Goal: Task Accomplishment & Management: Manage account settings

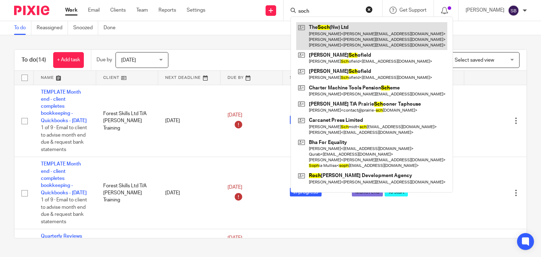
type input "soch"
click at [342, 32] on link at bounding box center [371, 36] width 151 height 28
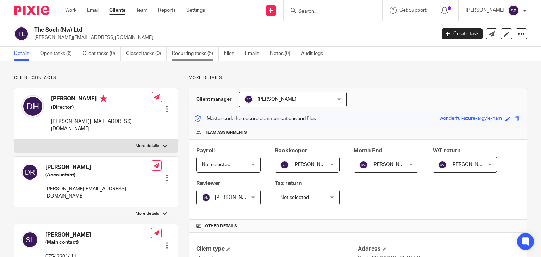
click at [198, 56] on link "Recurring tasks (5)" at bounding box center [195, 54] width 47 height 14
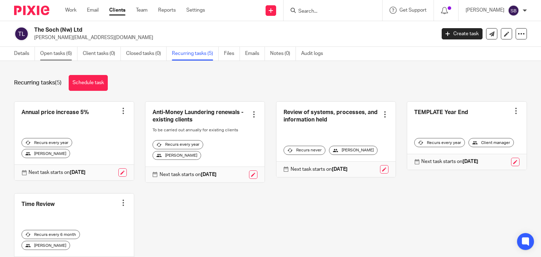
click at [61, 56] on link "Open tasks (6)" at bounding box center [58, 54] width 37 height 14
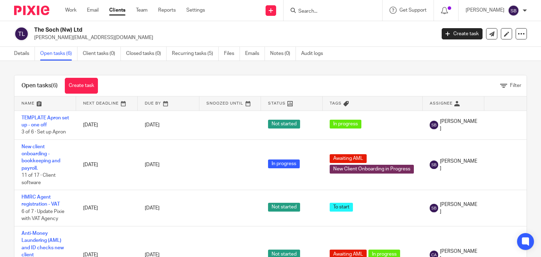
click at [326, 13] on input "Search" at bounding box center [329, 11] width 63 height 6
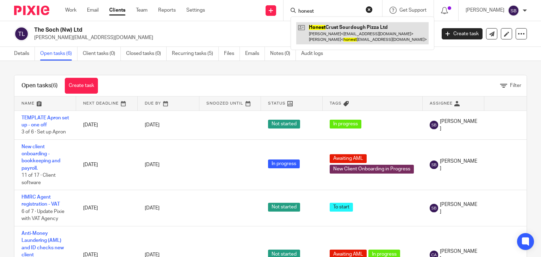
type input "honest"
click at [330, 32] on link at bounding box center [362, 33] width 133 height 22
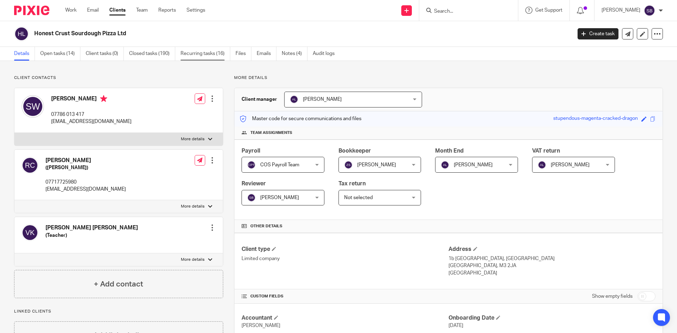
click at [190, 56] on link "Recurring tasks (16)" at bounding box center [205, 54] width 50 height 14
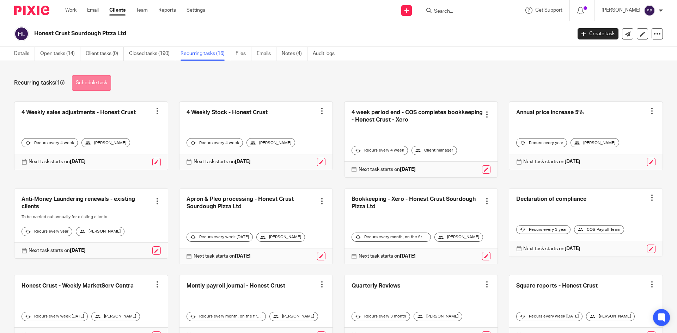
click at [97, 83] on link "Schedule task" at bounding box center [91, 83] width 39 height 16
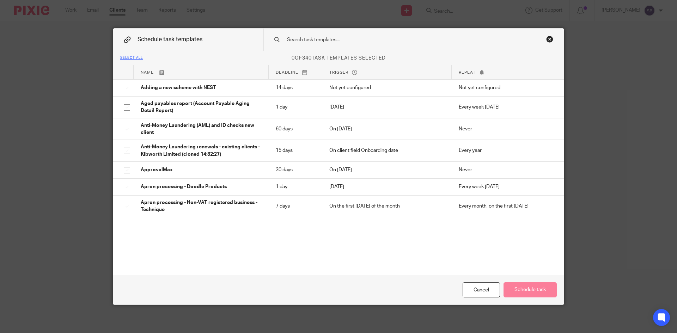
click at [344, 42] on input "text" at bounding box center [402, 40] width 232 height 8
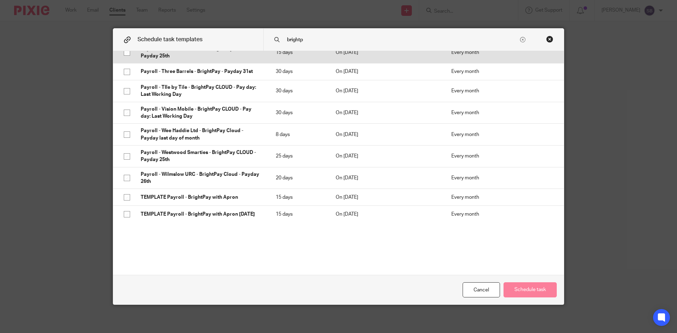
scroll to position [1182, 0]
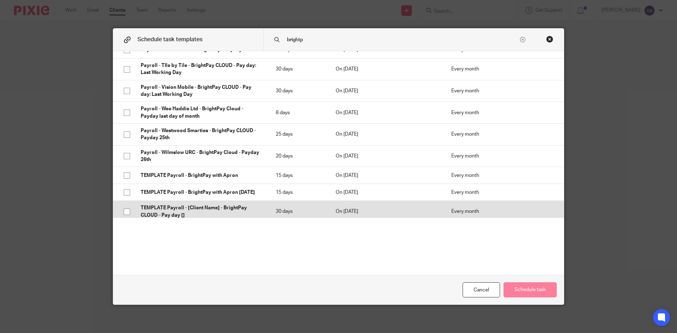
type input "brightp"
click at [123, 207] on input "checkbox" at bounding box center [126, 211] width 13 height 13
checkbox input "true"
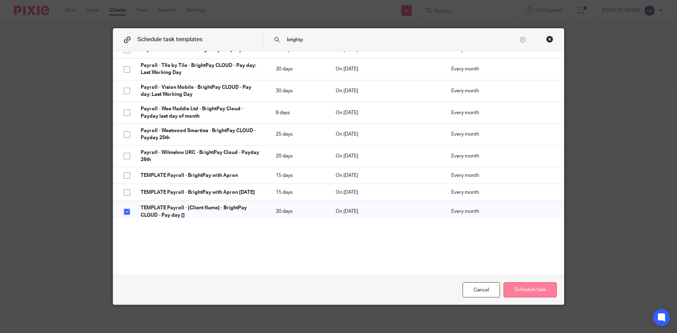
click at [517, 287] on button "Schedule task" at bounding box center [529, 289] width 53 height 15
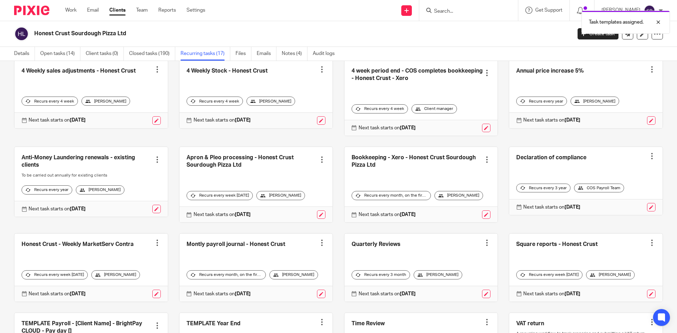
scroll to position [141, 0]
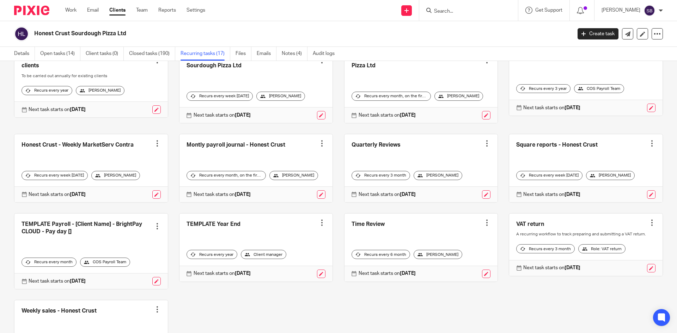
click at [154, 225] on div at bounding box center [157, 226] width 7 height 7
click at [125, 251] on link "Clone template" at bounding box center [128, 252] width 56 height 10
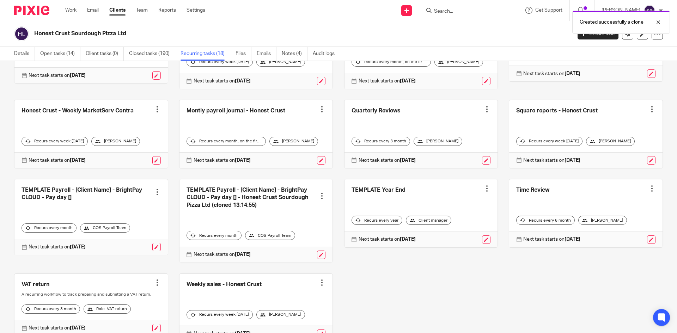
scroll to position [209, 0]
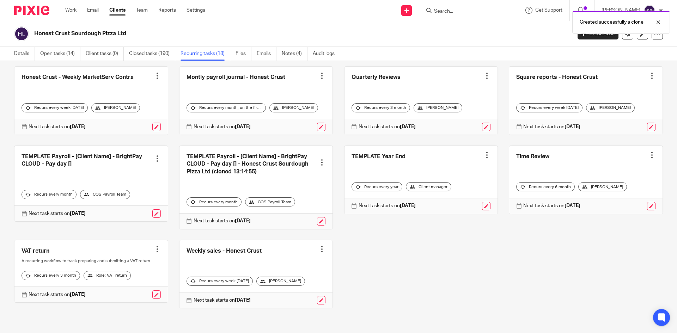
click at [154, 160] on div at bounding box center [157, 158] width 7 height 7
click at [135, 201] on span "Cancel schedule" at bounding box center [128, 203] width 37 height 5
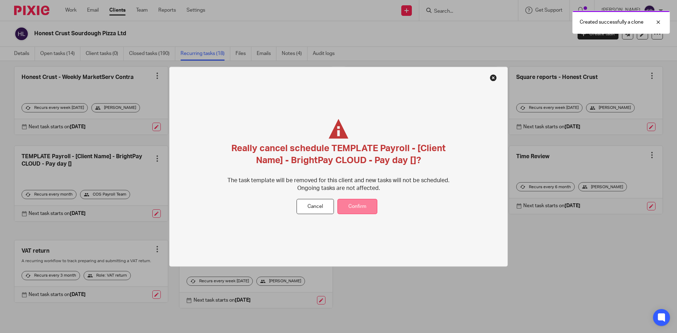
click at [345, 204] on button "Confirm" at bounding box center [357, 206] width 40 height 15
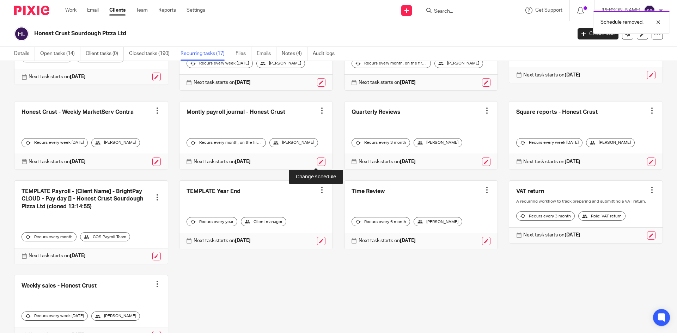
scroll to position [173, 0]
click at [154, 256] on link at bounding box center [156, 256] width 8 height 8
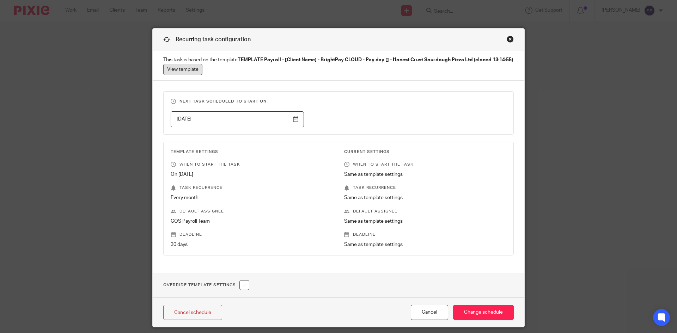
click at [186, 71] on link "View template" at bounding box center [182, 69] width 39 height 11
click at [507, 39] on div "Close this dialog window" at bounding box center [510, 39] width 7 height 7
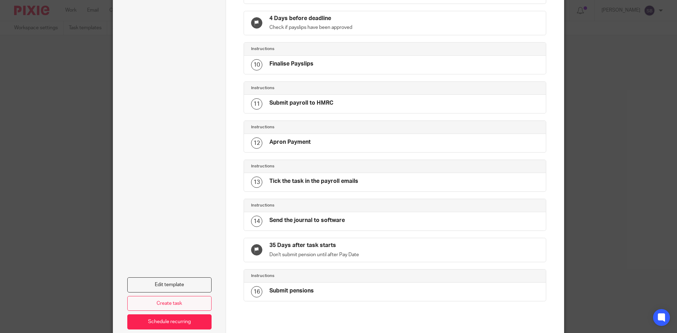
scroll to position [390, 0]
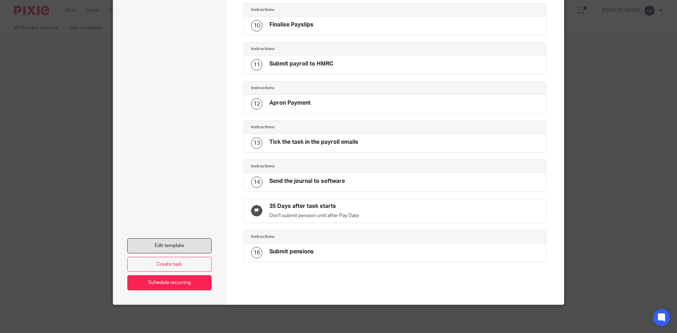
click at [170, 246] on link "Edit template" at bounding box center [169, 245] width 84 height 15
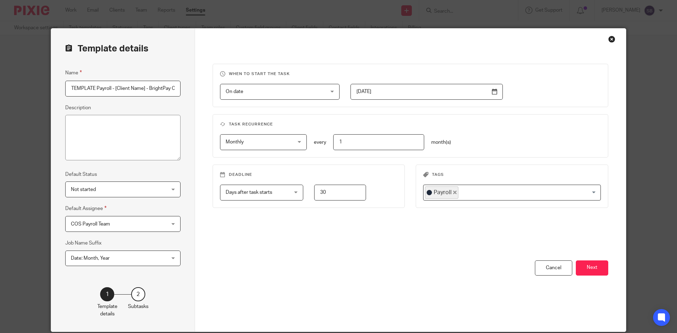
scroll to position [0, 159]
click at [175, 87] on input "TEMPLATE Payroll - [Client Name] - BrightPay CLOUD - Pay day [] - Honest Crust …" at bounding box center [122, 89] width 115 height 16
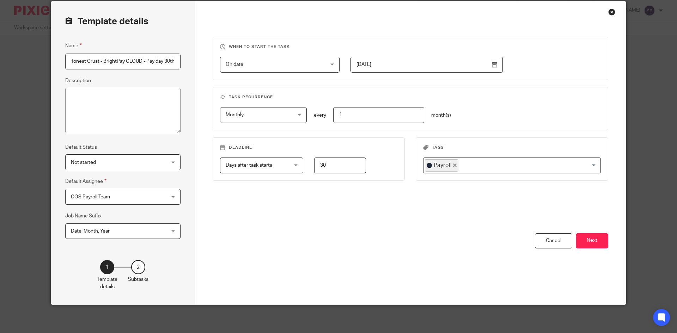
scroll to position [0, 0]
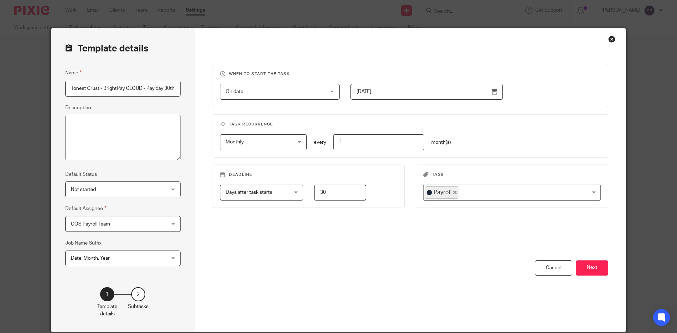
type input "Payroll - Honest Crust - BrightPay CLOUD - Pay day 30th"
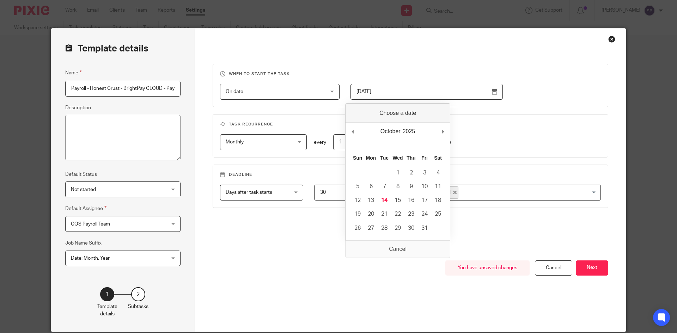
click at [491, 92] on input "[DATE]" at bounding box center [426, 92] width 152 height 16
type input "2025-10-15"
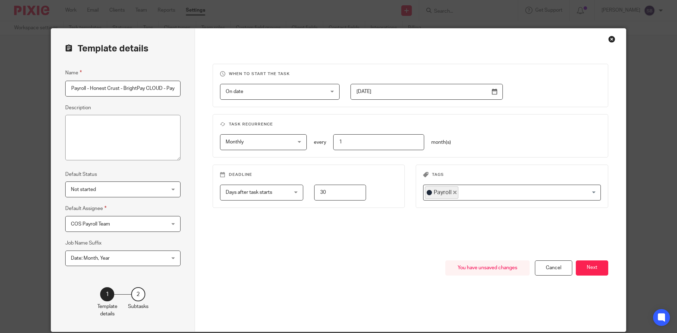
drag, startPoint x: 343, startPoint y: 192, endPoint x: 314, endPoint y: 195, distance: 29.0
click at [314, 195] on input "30" at bounding box center [340, 193] width 52 height 16
type input "15"
click at [585, 265] on button "Next" at bounding box center [592, 268] width 32 height 15
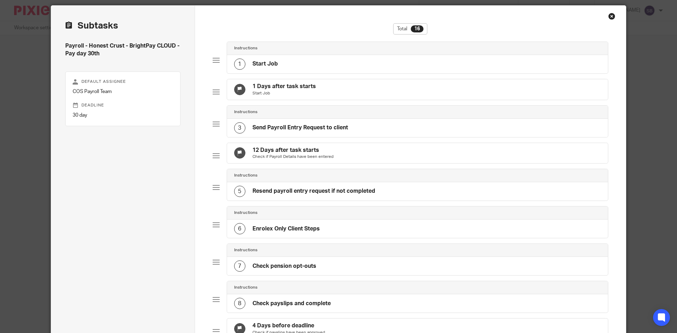
scroll to position [35, 0]
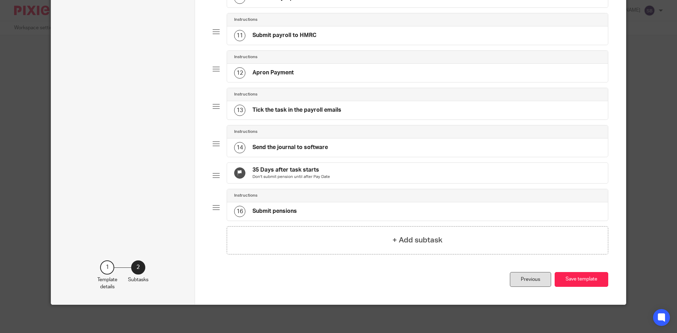
click at [531, 283] on div "Previous" at bounding box center [530, 279] width 41 height 15
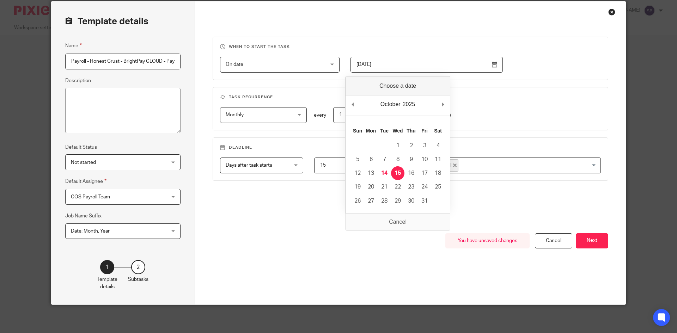
click at [393, 66] on input "2025-10-15" at bounding box center [426, 65] width 152 height 16
type input "[DATE]"
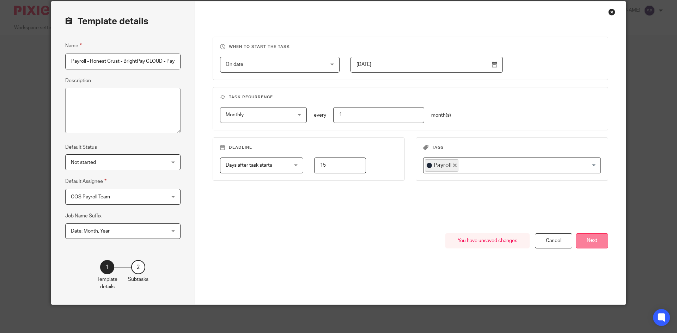
click at [584, 240] on button "Next" at bounding box center [592, 240] width 32 height 15
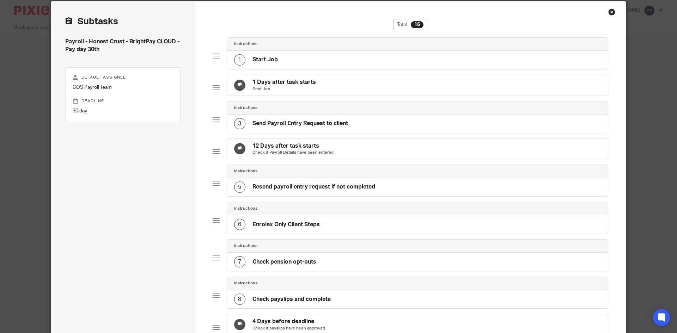
click at [320, 127] on h4 "Send Payroll Entry Request to client" at bounding box center [300, 123] width 96 height 7
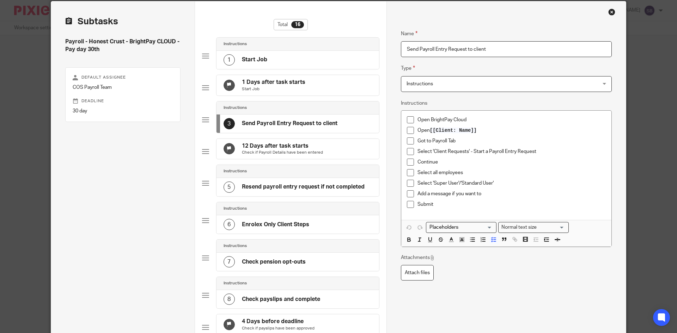
drag, startPoint x: 503, startPoint y: 46, endPoint x: 386, endPoint y: 48, distance: 116.7
click at [386, 48] on div "Name Start Job Type Instructions Instructions Instructions Document signing - r…" at bounding box center [505, 327] width 239 height 653
type input "Remind client to send hours through when ready"
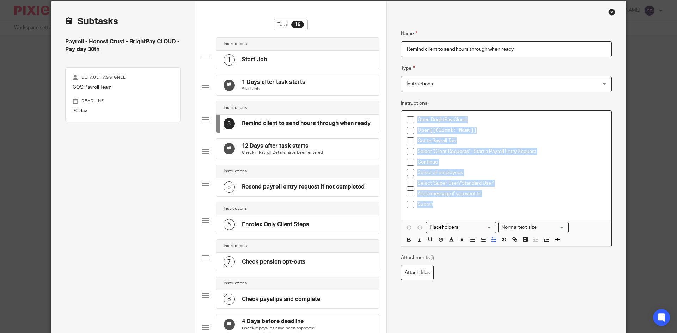
drag, startPoint x: 423, startPoint y: 206, endPoint x: 388, endPoint y: 119, distance: 93.5
click at [388, 119] on div "Name Start Job Type Instructions Instructions Instructions Document signing - r…" at bounding box center [505, 327] width 239 height 653
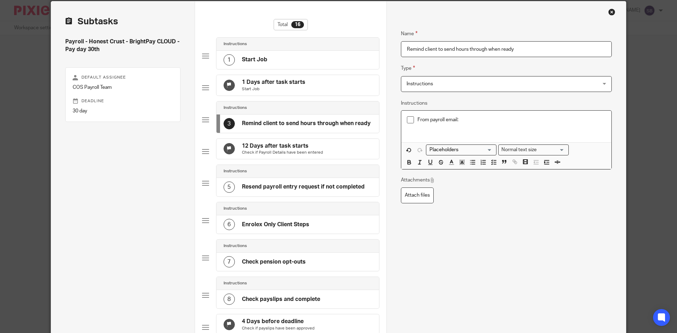
click at [411, 119] on span at bounding box center [410, 119] width 7 height 7
click at [417, 117] on p "From payroll email:" at bounding box center [511, 119] width 188 height 7
click at [409, 120] on span at bounding box center [410, 119] width 7 height 7
click at [439, 130] on p at bounding box center [506, 126] width 199 height 7
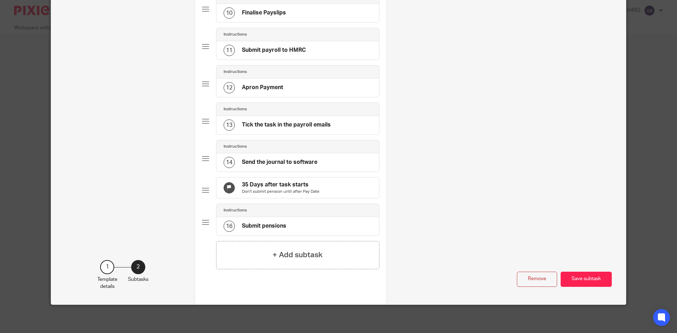
click at [590, 277] on button "Save subtask" at bounding box center [586, 279] width 51 height 15
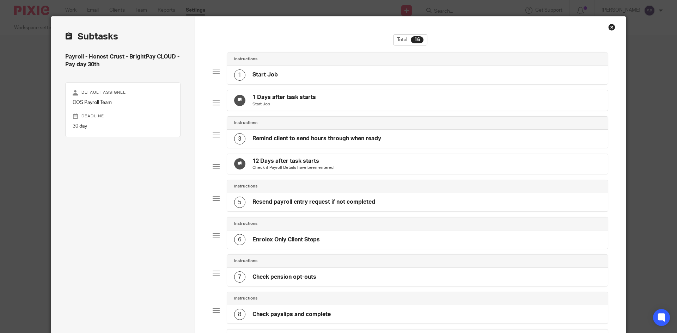
scroll to position [47, 0]
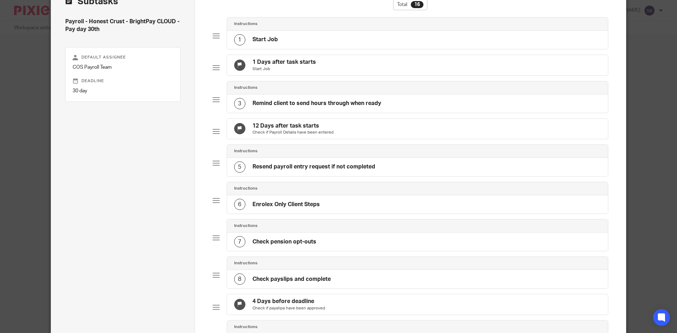
click at [296, 130] on h4 "12 Days after task starts" at bounding box center [292, 125] width 81 height 7
type textarea "The status of the Payroll Entry Request can be seen from either BrightPay Deskt…"
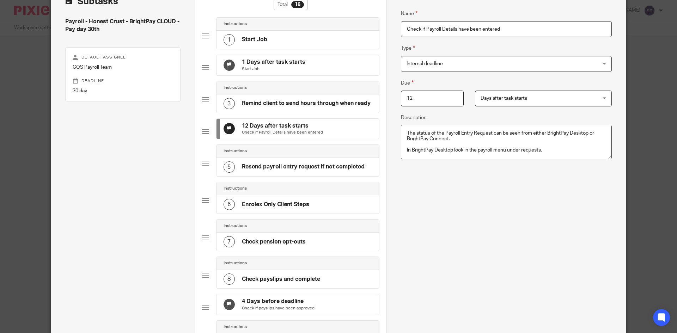
drag, startPoint x: 428, startPoint y: 97, endPoint x: 390, endPoint y: 100, distance: 37.8
click at [390, 100] on div "12" at bounding box center [427, 99] width 74 height 16
type input "7"
type textarea "The status of the Payroll Entry Request can be seen from either BrightPay Deskt…"
type input "7"
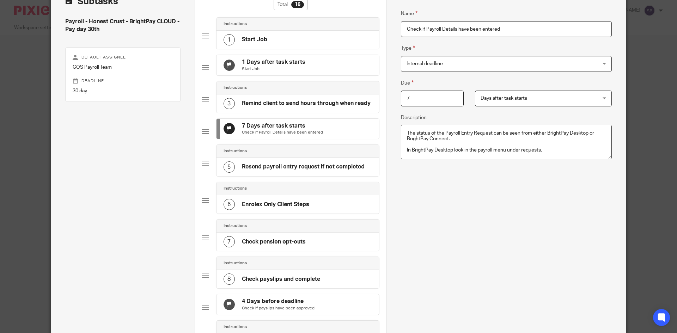
drag, startPoint x: 556, startPoint y: 233, endPoint x: 552, endPoint y: 233, distance: 4.2
click at [556, 233] on div "Name Check if Payroll Details have been entered Type Internal deadline Internal…" at bounding box center [506, 195] width 211 height 393
drag, startPoint x: 507, startPoint y: 29, endPoint x: 479, endPoint y: 28, distance: 27.5
click at [479, 28] on input "Check if Payroll Details have been entered" at bounding box center [506, 29] width 211 height 16
type input "Check if Payroll Details have been s"
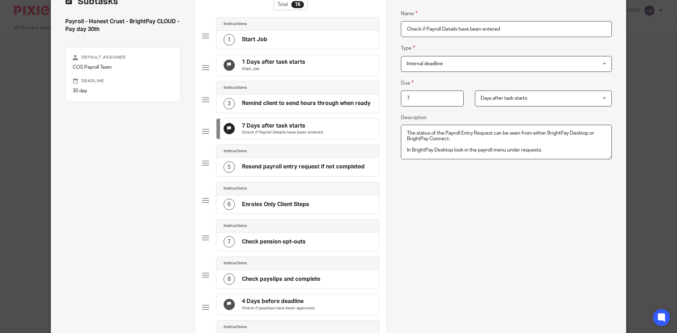
type textarea "The status of the Payroll Entry Request can be seen from either BrightPay Deskt…"
type input "Check if Payroll Details have been se"
type textarea "The status of the Payroll Entry Request can be seen from either BrightPay Deskt…"
type input "Check if Payroll Details have been sen"
type textarea "The status of the Payroll Entry Request can be seen from either BrightPay Deskt…"
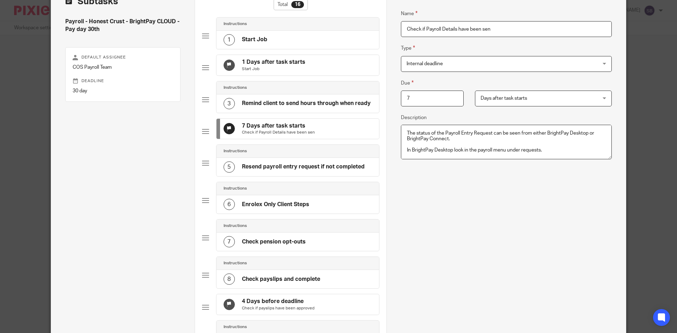
type input "Check if Payroll Details have been sent"
type textarea "The status of the Payroll Entry Request can be seen from either BrightPay Deskt…"
type input "Check if Payroll Details have been sent"
click at [537, 224] on div "Name Check if Payroll Details have been sent Type Internal deadline Internal de…" at bounding box center [506, 195] width 211 height 393
drag, startPoint x: 545, startPoint y: 151, endPoint x: 400, endPoint y: 122, distance: 147.5
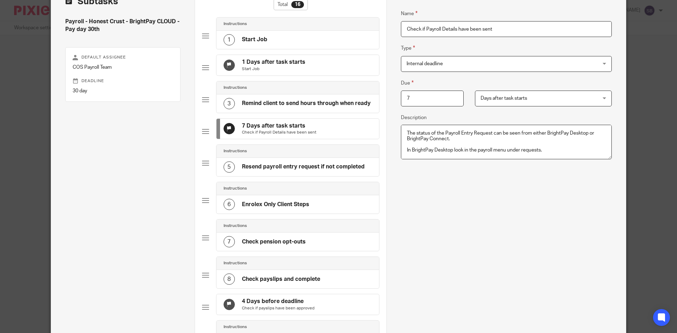
click at [401, 122] on fieldset "Description The status of the Payroll Entry Request can be seen from either Bri…" at bounding box center [506, 138] width 211 height 49
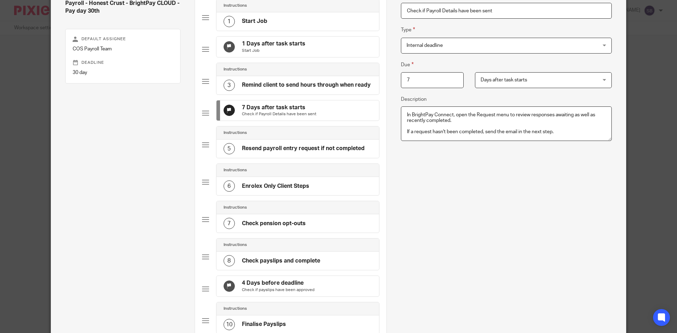
scroll to position [82, 0]
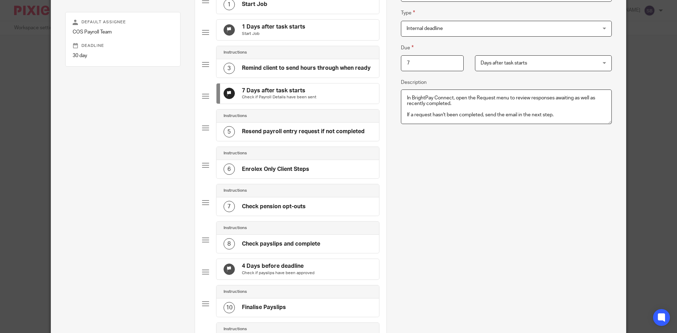
drag, startPoint x: 454, startPoint y: 113, endPoint x: 397, endPoint y: 90, distance: 62.1
click at [397, 90] on div "Name Start Job Type Instructions Instructions Instructions Document signing - r…" at bounding box center [505, 272] width 239 height 653
type textarea "If a request hasn't been completed, send the email in the next step."
drag, startPoint x: 559, startPoint y: 114, endPoint x: 388, endPoint y: 94, distance: 172.2
click at [386, 94] on div "Name Start Job Type Instructions Instructions Instructions Document signing - r…" at bounding box center [505, 272] width 239 height 653
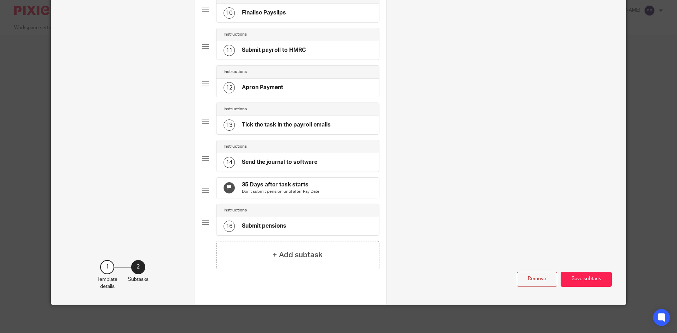
click at [588, 274] on button "Save subtask" at bounding box center [586, 279] width 51 height 15
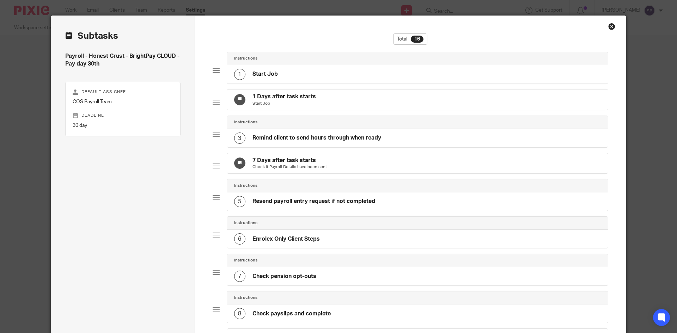
scroll to position [12, 0]
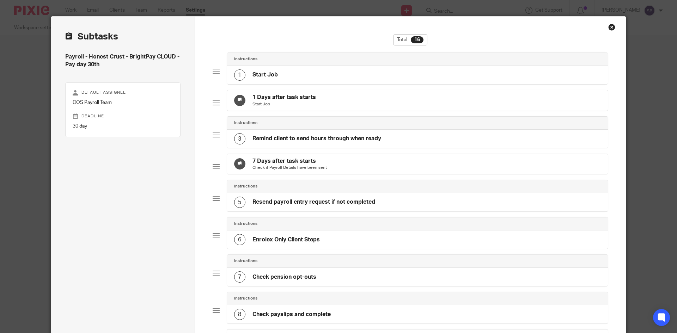
click at [292, 206] on h4 "Resend payroll entry request if not completed" at bounding box center [313, 201] width 123 height 7
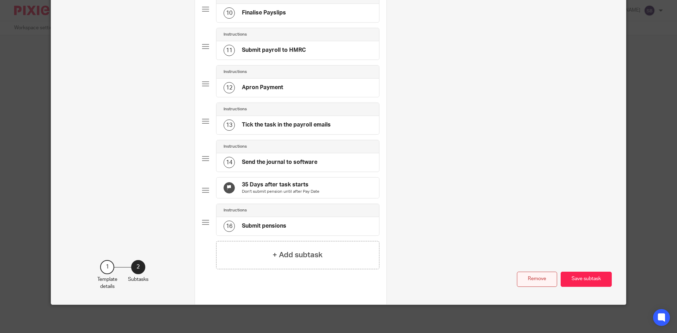
click at [547, 277] on button "Remove" at bounding box center [537, 279] width 40 height 15
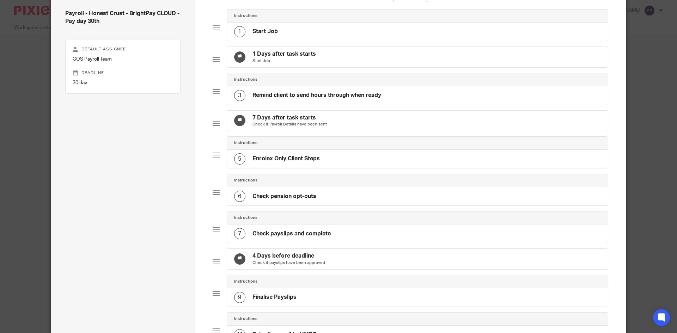
scroll to position [25, 0]
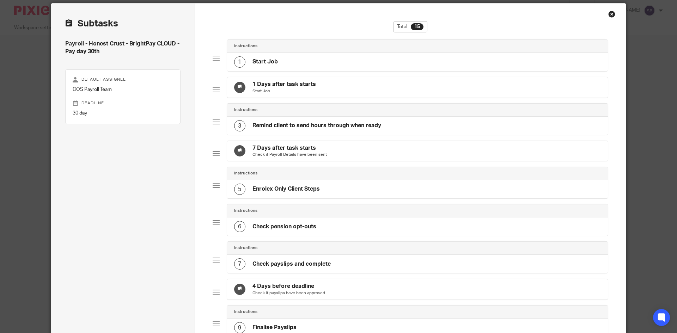
click at [298, 193] on h4 "Enrolex Only Client Steps" at bounding box center [285, 188] width 67 height 7
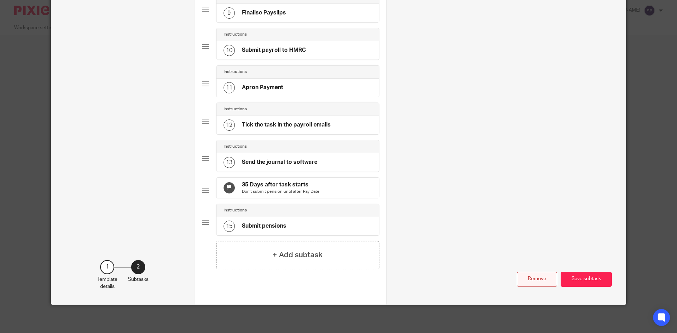
click at [530, 278] on button "Remove" at bounding box center [537, 279] width 40 height 15
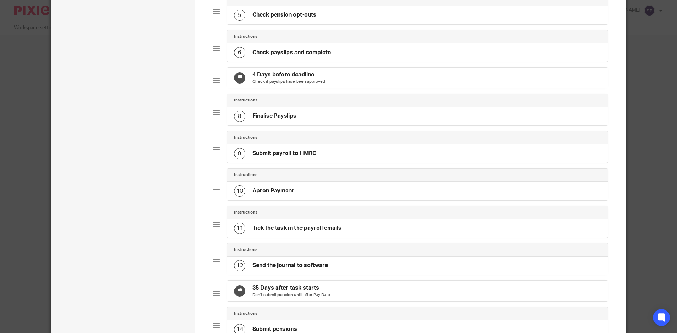
scroll to position [58, 0]
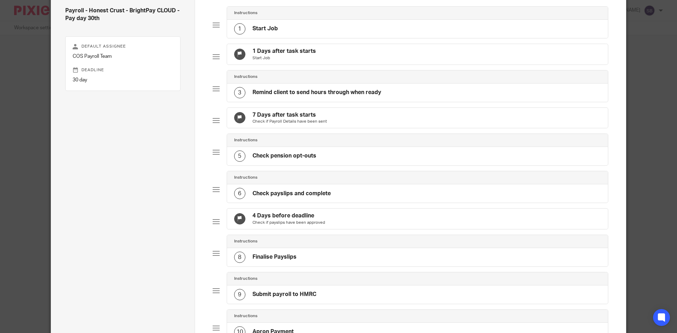
click at [323, 161] on div "5 Check pension opt-outs" at bounding box center [417, 156] width 381 height 18
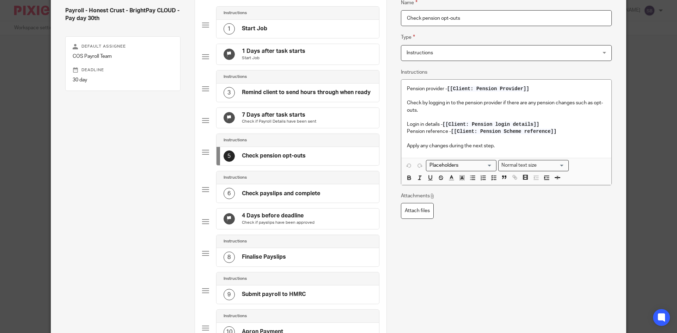
click at [292, 197] on h4 "Check payslips and complete" at bounding box center [281, 193] width 78 height 7
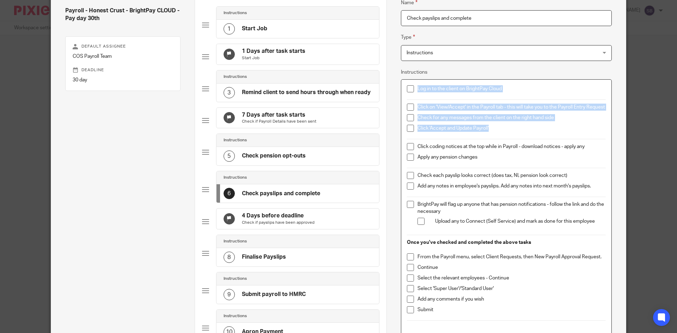
drag, startPoint x: 487, startPoint y: 126, endPoint x: 408, endPoint y: 93, distance: 86.1
click at [408, 93] on div "Log in to the client on BrightPay Cloud Click on 'View/Accept' in the Payroll t…" at bounding box center [506, 206] width 210 height 253
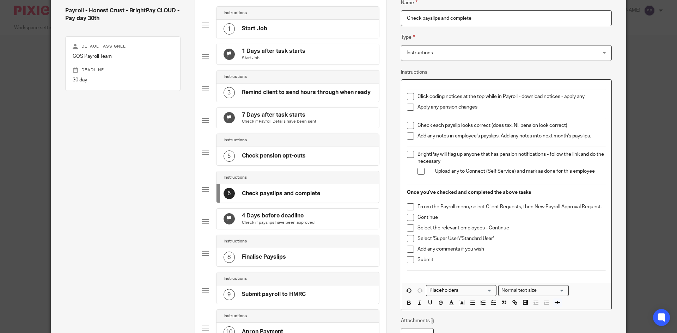
click at [417, 126] on p "Check each payslip looks correct (does tax, NI, pension look correct)" at bounding box center [511, 125] width 188 height 7
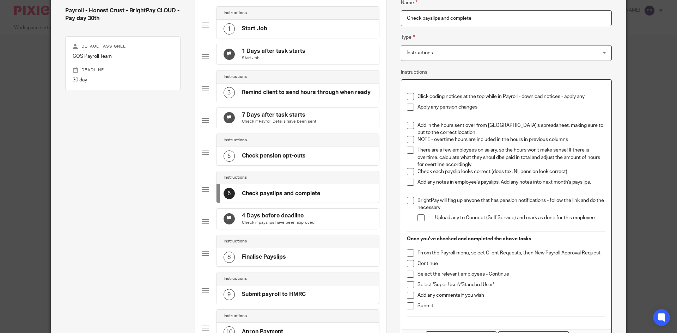
click at [497, 158] on p "There are a few employees on salary, so the hours won't make sense! If there is…" at bounding box center [511, 158] width 188 height 22
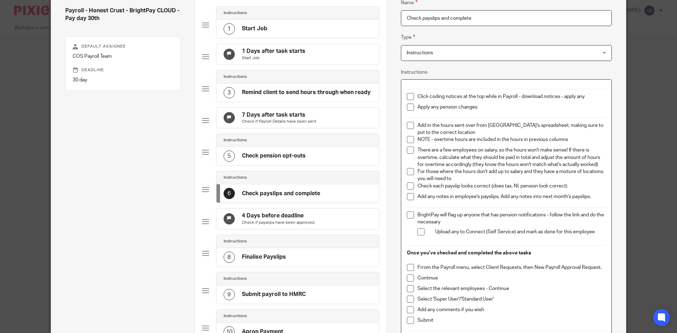
click at [508, 172] on p "For those where the hours don't add up to salary and they have a mixture of loc…" at bounding box center [511, 175] width 188 height 14
click at [488, 179] on p "For those where the hours don't add up to their salary and they have a mixture …" at bounding box center [511, 175] width 188 height 14
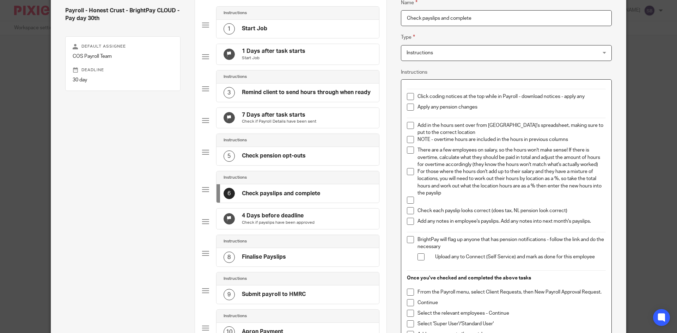
click at [421, 201] on p at bounding box center [511, 200] width 188 height 7
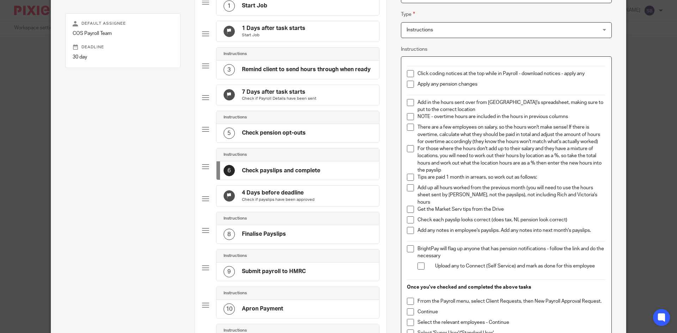
scroll to position [93, 0]
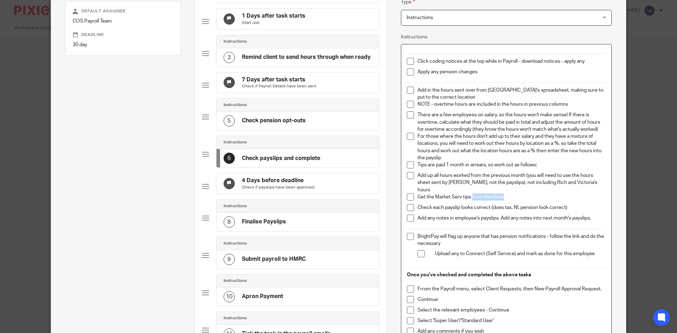
drag, startPoint x: 501, startPoint y: 190, endPoint x: 512, endPoint y: 204, distance: 17.6
click at [470, 194] on p "Get the Market Serv tips from the Drive" at bounding box center [511, 197] width 188 height 7
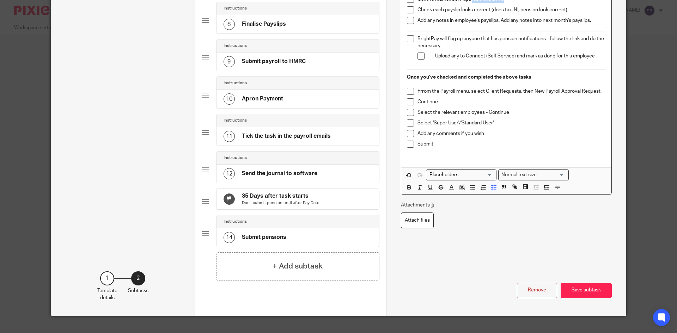
scroll to position [255, 0]
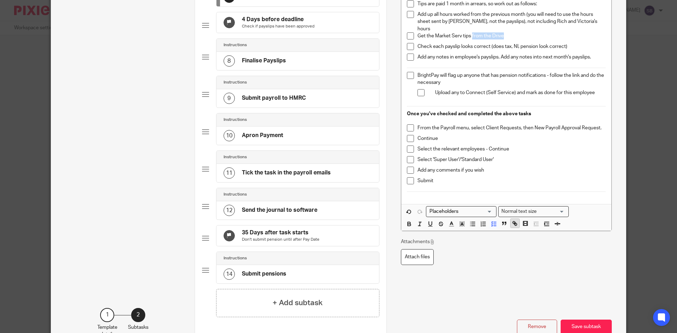
click at [514, 223] on line "button" at bounding box center [514, 223] width 1 height 1
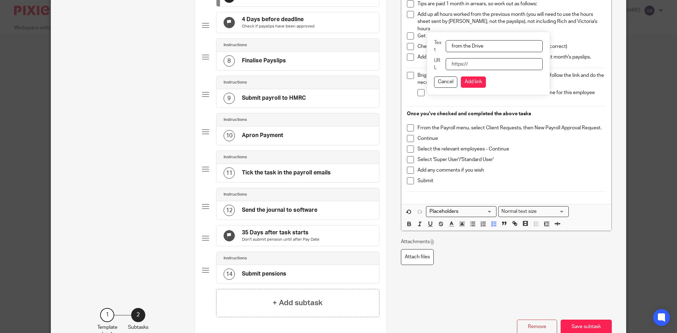
paste input "https://drive.google.com/drive/u/0/folders/13XP_VYBFR3HNHz0ApnbJyp3rGfnzdrui"
type input "https://drive.google.com/drive/u/0/folders/13XP_VYBFR3HNHz0ApnbJyp3rGfnzdrui"
click at [476, 79] on button "Add link" at bounding box center [473, 81] width 25 height 11
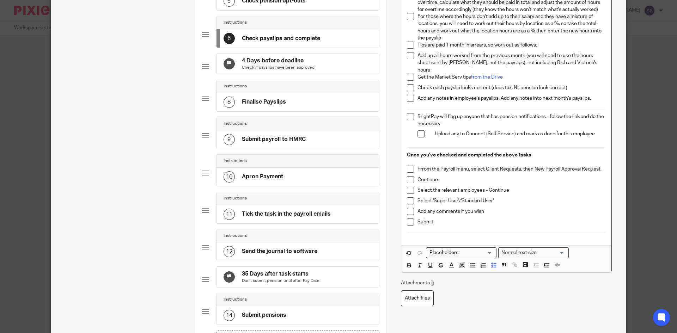
scroll to position [149, 0]
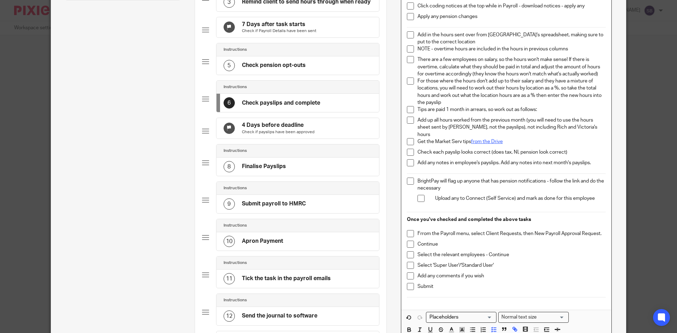
click at [489, 139] on link "from the Drive" at bounding box center [487, 141] width 32 height 5
click at [482, 139] on link "from the Drive" at bounding box center [487, 141] width 32 height 5
click at [470, 148] on link "https://drive.google.com/drive/u/0/folders/13XP_VYBFR3HNHz0ApnbJyp3rGfnzdrui" at bounding box center [488, 148] width 50 height 7
click at [512, 138] on p "Get the Market Serv tips from the Drive" at bounding box center [511, 141] width 188 height 7
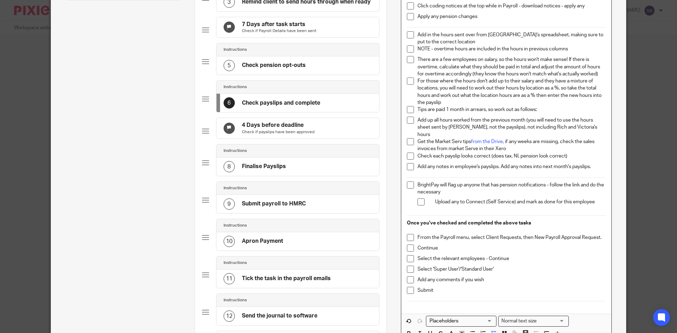
click at [513, 140] on p "Get the Market Serv tips from the Drive , if any weeks are missing, check the s…" at bounding box center [511, 145] width 188 height 14
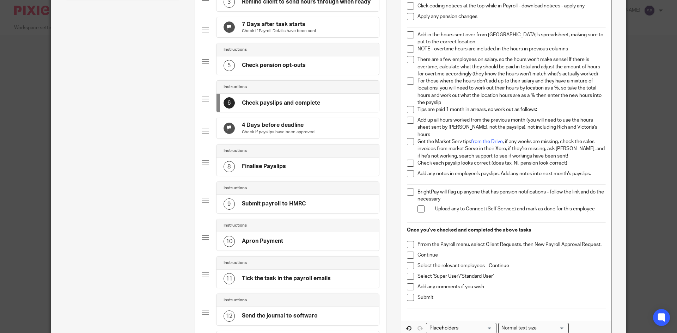
click at [546, 151] on p "Get the Market Serv tips from the Drive , if any weeks are missing, check the s…" at bounding box center [511, 149] width 188 height 22
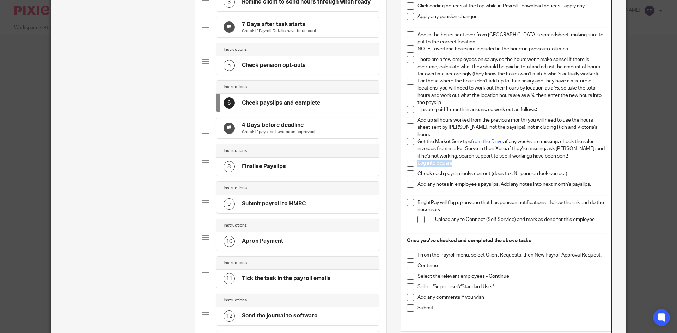
drag, startPoint x: 450, startPoint y: 154, endPoint x: 415, endPoint y: 155, distance: 34.9
click at [417, 160] on p "Log into Square" at bounding box center [511, 163] width 188 height 7
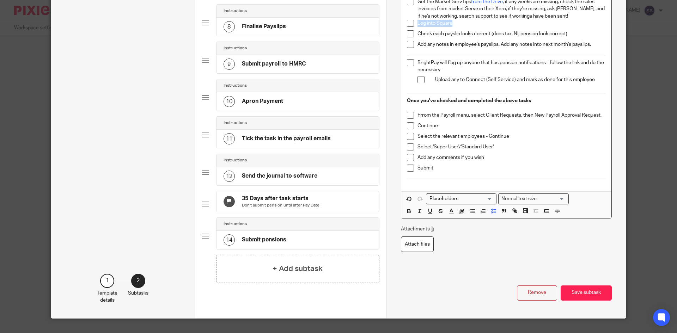
scroll to position [290, 0]
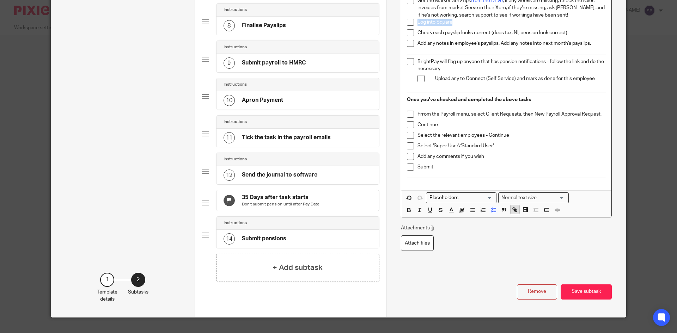
click at [513, 207] on icon "button" at bounding box center [515, 210] width 6 height 6
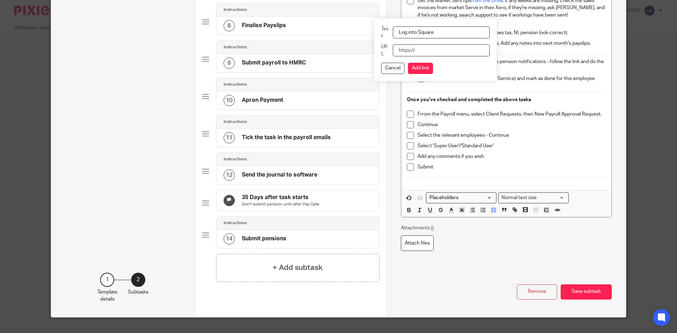
paste input "https://app.squareup.com/login?lang_code=en-gb"
type input "https://app.squareup.com/login?lang_code=en-gb"
click at [424, 67] on button "Add link" at bounding box center [420, 68] width 25 height 11
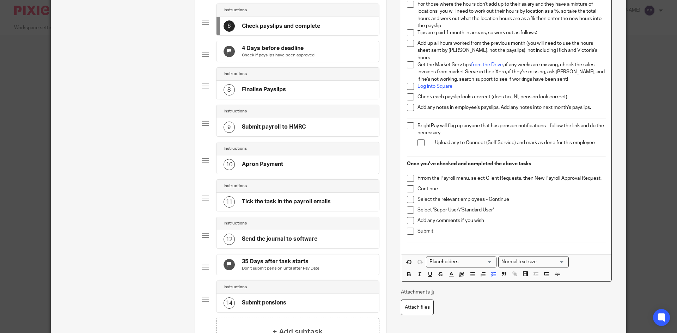
scroll to position [219, 0]
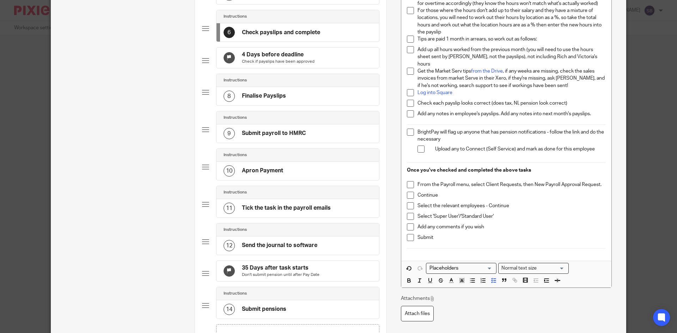
click at [466, 89] on p "Log into Square" at bounding box center [511, 92] width 188 height 7
drag, startPoint x: 498, startPoint y: 87, endPoint x: 488, endPoint y: 87, distance: 10.6
click at [488, 89] on p "Log into Square , login details are here" at bounding box center [511, 92] width 188 height 7
click at [512, 277] on icon "button" at bounding box center [515, 280] width 6 height 6
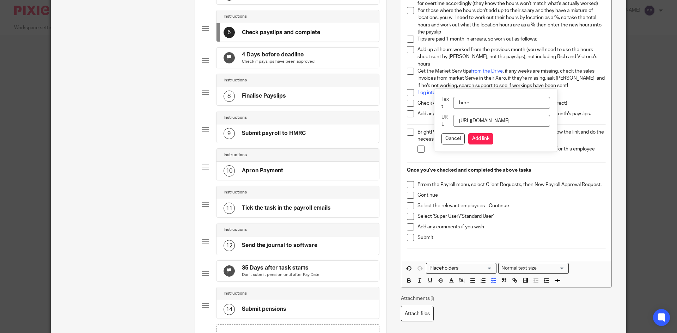
scroll to position [0, 46]
type input "https://cosbookkeeping.capsulecrm.com/party/143434133"
click at [484, 136] on button "Add link" at bounding box center [480, 138] width 25 height 11
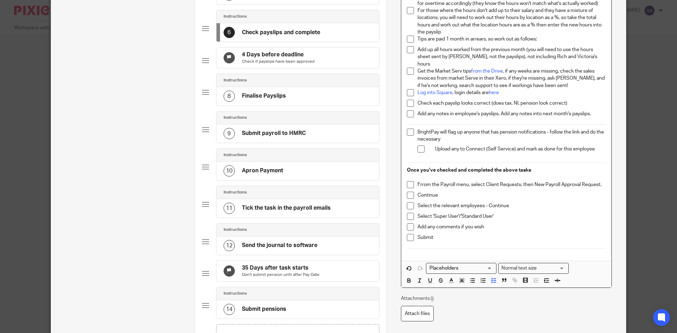
click at [504, 89] on p "Log into Square , login details are here" at bounding box center [511, 92] width 188 height 7
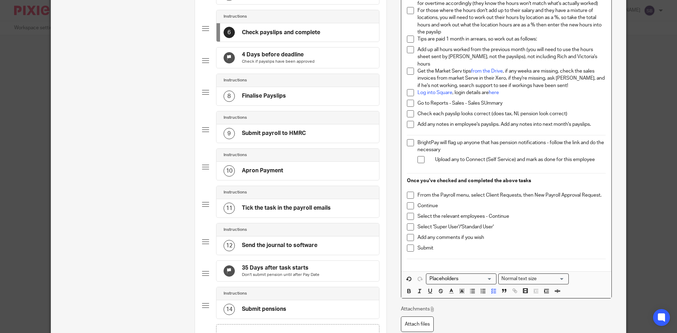
click at [486, 100] on p "Go to Reports - Sales - Sales SUmmary" at bounding box center [511, 103] width 188 height 7
click at [504, 100] on p "Go to Reports - Sales - Sales Summary" at bounding box center [511, 103] width 188 height 7
click at [510, 100] on p "Go to Reports - Sales - Sales Summary, pu tin last month's date range" at bounding box center [511, 103] width 188 height 7
click at [570, 100] on p "Go to Reports - Sales - Sales Summary, put in last month's date range" at bounding box center [511, 103] width 188 height 7
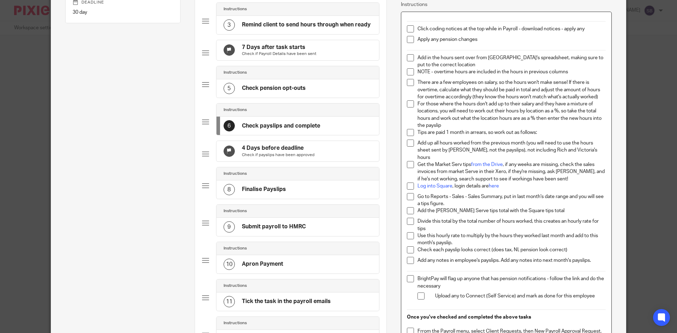
scroll to position [114, 0]
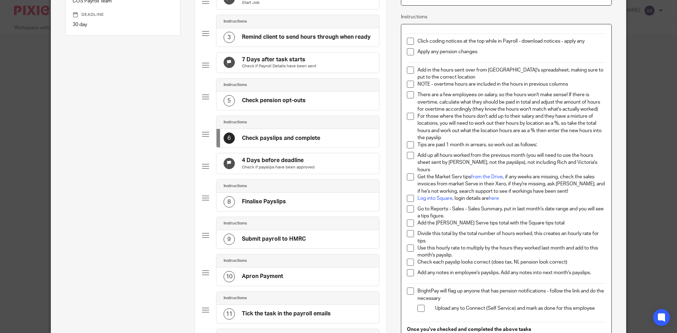
click at [417, 69] on p "Add in the hours sent over from [GEOGRAPHIC_DATA]'s spreadsheet, making sure to…" at bounding box center [511, 74] width 188 height 14
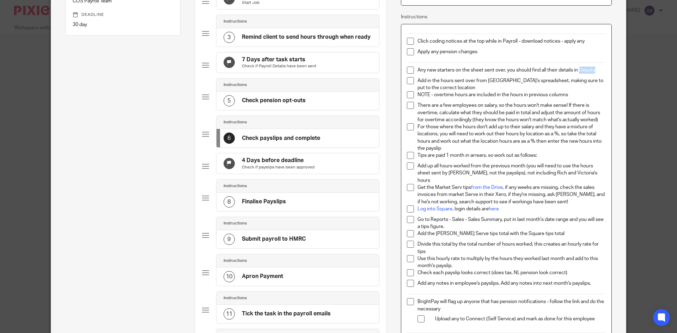
drag, startPoint x: 593, startPoint y: 69, endPoint x: 578, endPoint y: 80, distance: 18.1
click at [577, 71] on p "Any new starters on the sheet sent over, you should find all their details in D…" at bounding box center [511, 70] width 188 height 7
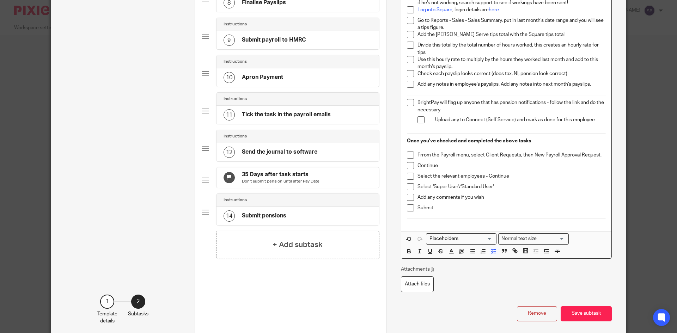
scroll to position [325, 0]
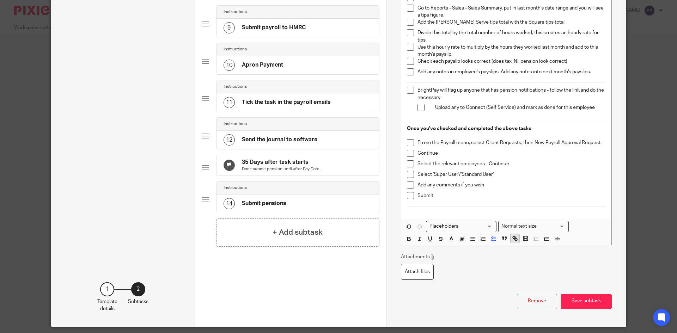
click at [512, 235] on icon "button" at bounding box center [515, 238] width 6 height 6
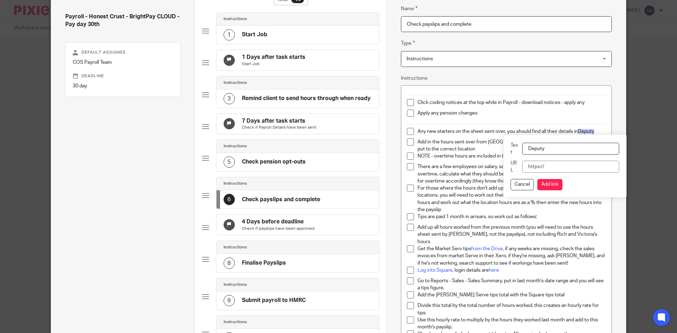
click at [551, 168] on input "URL" at bounding box center [570, 167] width 97 height 12
type input "https://46630424072837.eu.deputy.com/login?noredirectonce=1"
click at [553, 184] on button "Add link" at bounding box center [549, 184] width 25 height 11
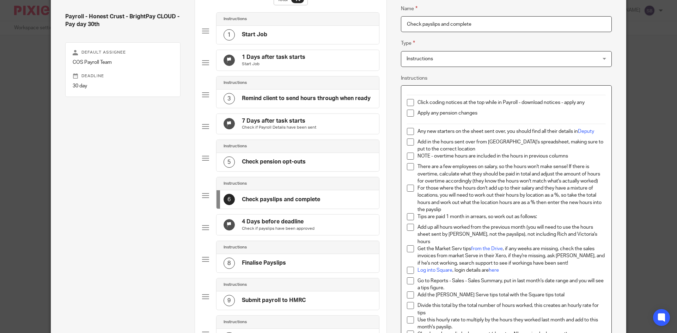
click at [595, 134] on p "Any new starters on the sheet sent over, you should find all their details in D…" at bounding box center [511, 131] width 188 height 7
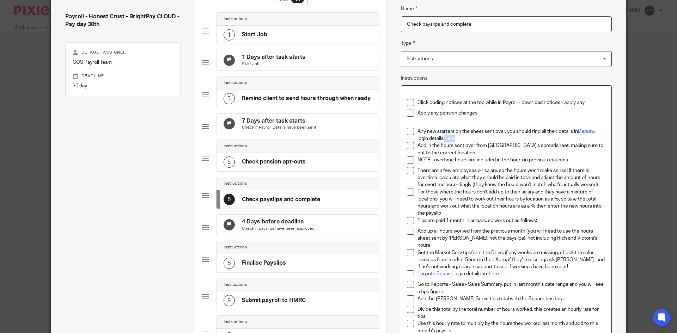
drag, startPoint x: 454, startPoint y: 140, endPoint x: 441, endPoint y: 138, distance: 12.4
click at [441, 138] on p "Any new starters on the sheet sent over, you should find all their details in D…" at bounding box center [511, 135] width 188 height 14
click at [453, 138] on p "Any new starters on the sheet sent over, you should find all their details in D…" at bounding box center [511, 135] width 188 height 14
drag, startPoint x: 453, startPoint y: 139, endPoint x: 444, endPoint y: 139, distance: 9.2
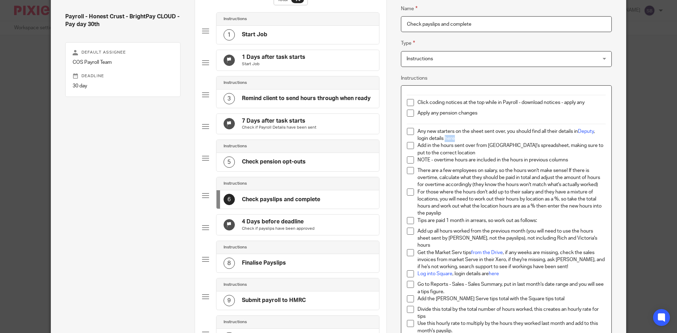
click at [444, 139] on p "Any new starters on the sheet sent over, you should find all their details in D…" at bounding box center [511, 135] width 188 height 14
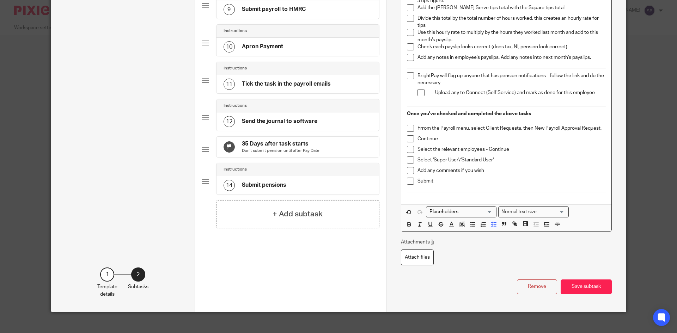
scroll to position [344, 0]
click at [512, 220] on icon "button" at bounding box center [515, 223] width 6 height 6
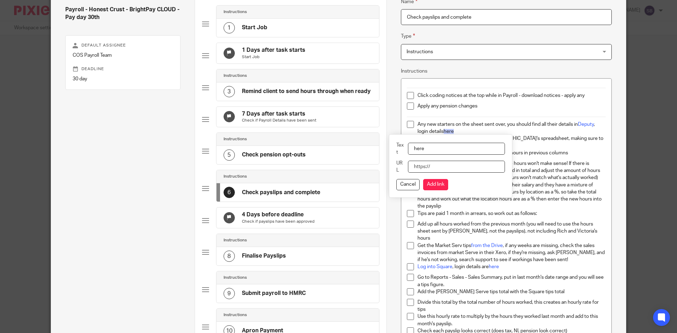
paste input "https://cosbookkeeping.capsulecrm.com/party/143434133"
type input "https://cosbookkeeping.capsulecrm.com/party/143434133"
drag, startPoint x: 434, startPoint y: 180, endPoint x: 457, endPoint y: 171, distance: 24.8
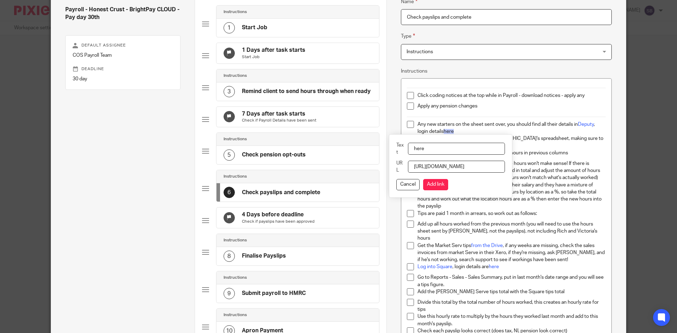
click at [434, 180] on button "Add link" at bounding box center [435, 184] width 25 height 11
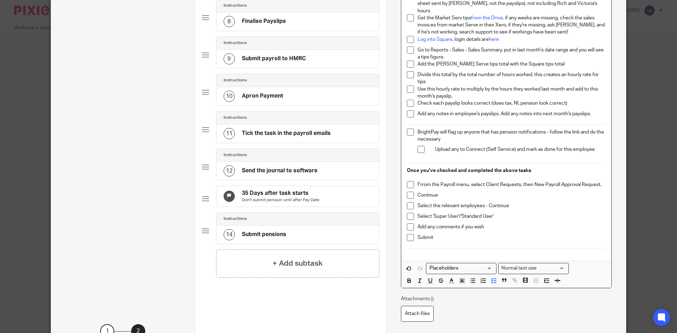
scroll to position [306, 0]
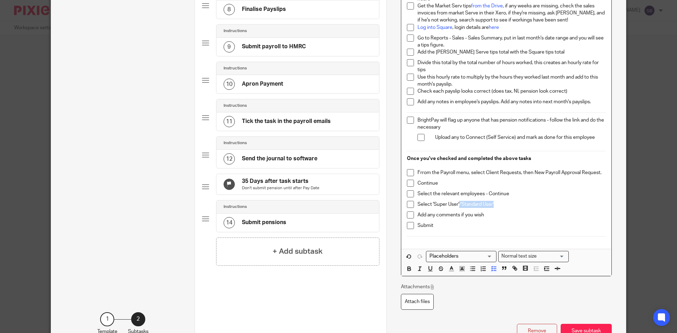
drag, startPoint x: 493, startPoint y: 196, endPoint x: 457, endPoint y: 200, distance: 36.5
click at [457, 201] on p "Select 'Super User'/'Standard User'" at bounding box center [511, 204] width 188 height 7
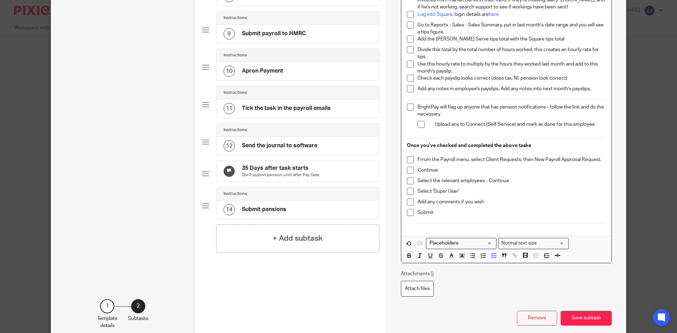
scroll to position [341, 0]
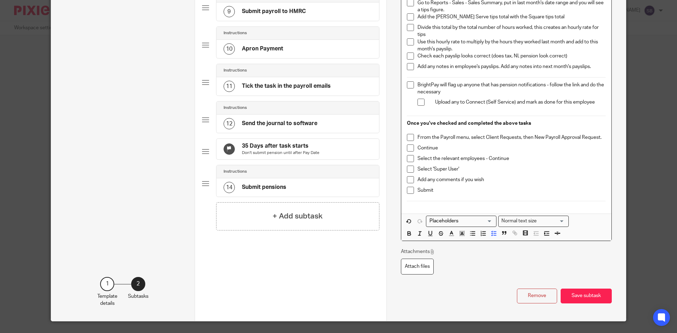
click at [419, 134] on p "Frrom the Payroll menu, select Client Requests, then New Payroll Approval Reque…" at bounding box center [511, 137] width 188 height 7
drag, startPoint x: 579, startPoint y: 287, endPoint x: 578, endPoint y: 283, distance: 3.9
click at [579, 289] on button "Save subtask" at bounding box center [586, 296] width 51 height 15
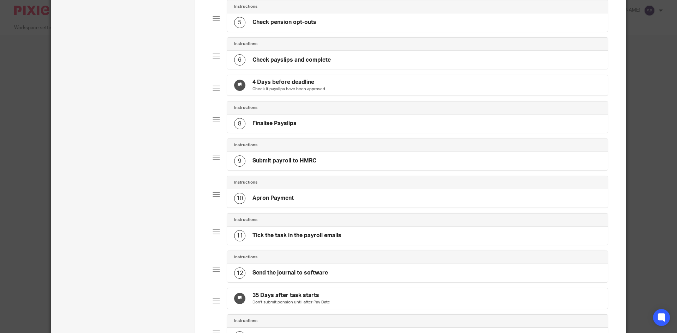
scroll to position [199, 0]
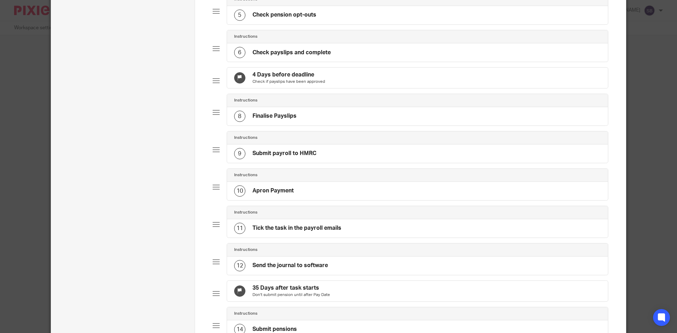
click at [286, 122] on div "8 Finalise Payslips" at bounding box center [265, 116] width 62 height 11
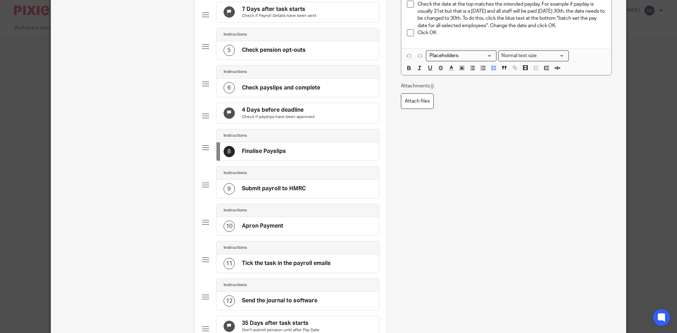
scroll to position [176, 0]
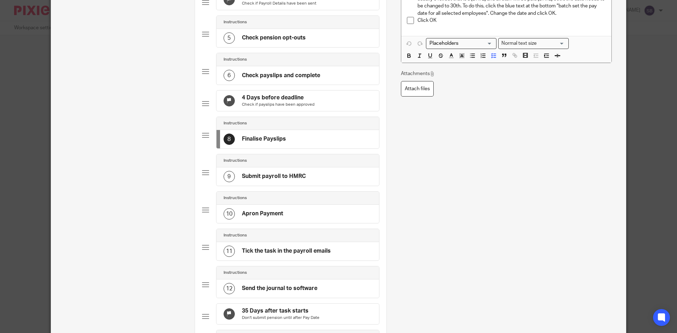
click at [298, 180] on h4 "Submit payroll to HMRC" at bounding box center [274, 176] width 64 height 7
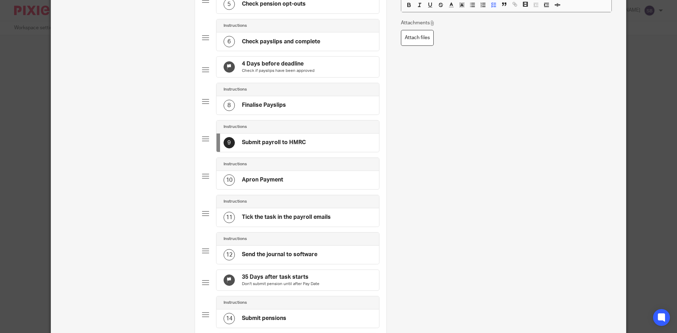
scroll to position [247, 0]
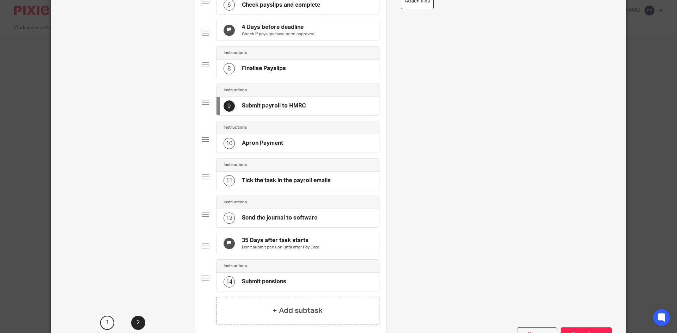
click at [270, 147] on h4 "Apron Payment" at bounding box center [262, 143] width 41 height 7
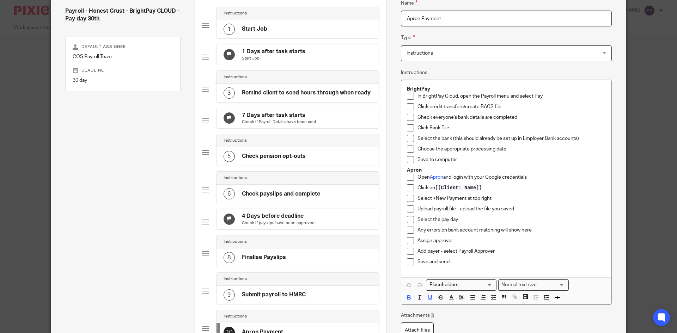
scroll to position [71, 0]
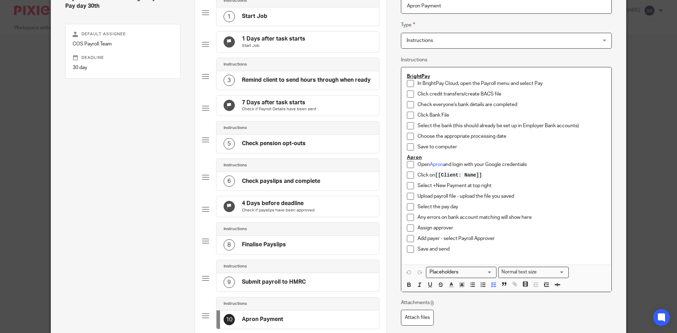
click at [453, 228] on p "Assign approver" at bounding box center [511, 228] width 188 height 7
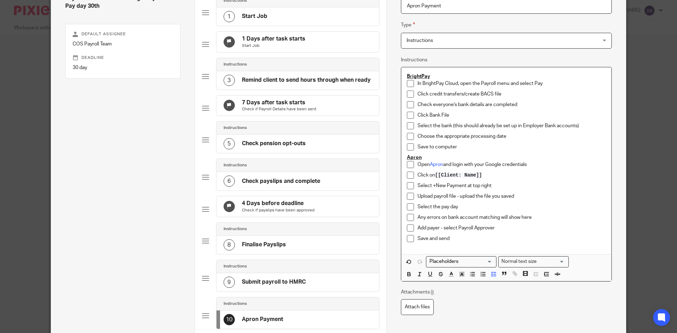
click at [494, 229] on p "Add payer - select Payroll Approver" at bounding box center [511, 228] width 188 height 7
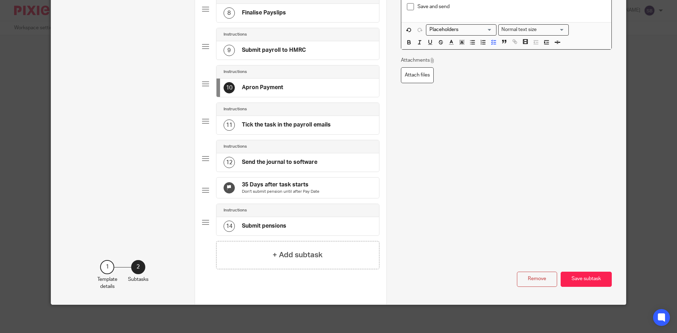
scroll to position [317, 0]
drag, startPoint x: 587, startPoint y: 288, endPoint x: 585, endPoint y: 274, distance: 14.6
click at [587, 287] on button "Save subtask" at bounding box center [586, 279] width 51 height 15
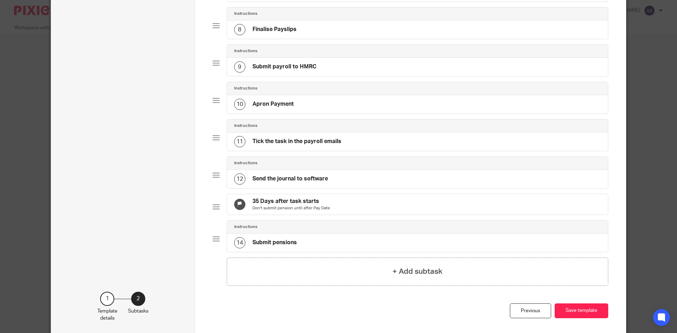
scroll to position [247, 0]
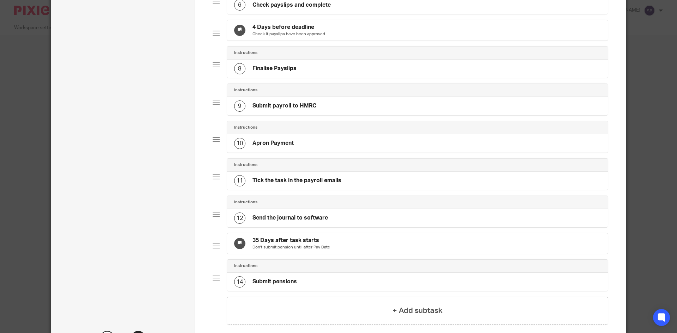
click at [310, 184] on h4 "Tick the task in the payroll emails" at bounding box center [296, 180] width 89 height 7
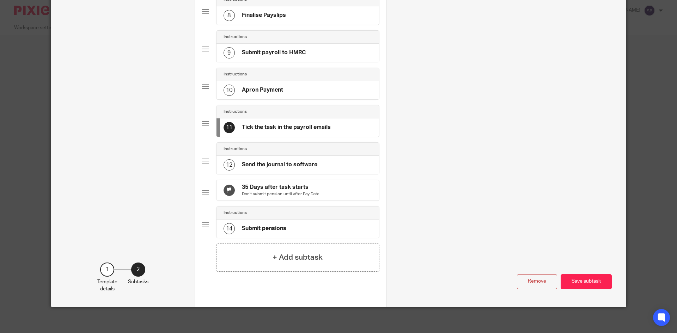
scroll to position [317, 0]
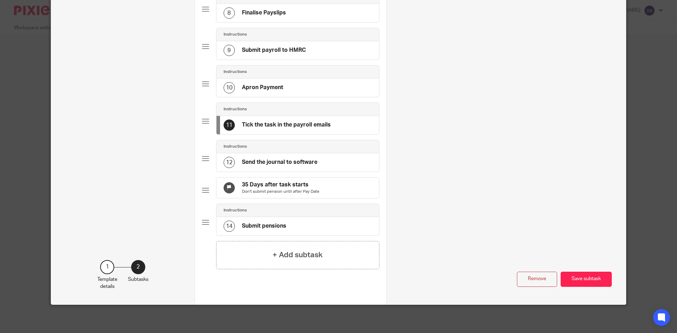
click at [280, 163] on h4 "Send the journal to software" at bounding box center [279, 162] width 75 height 7
click at [264, 191] on p "Don't submit pension until after Pay Date" at bounding box center [281, 192] width 78 height 6
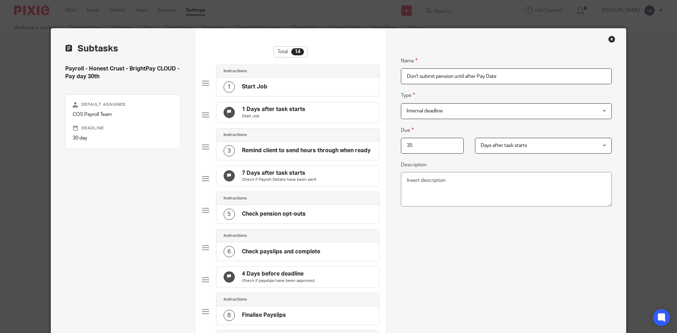
drag, startPoint x: 426, startPoint y: 149, endPoint x: 393, endPoint y: 148, distance: 32.8
click at [393, 148] on div "35" at bounding box center [427, 146] width 74 height 16
type input "12"
click at [482, 269] on div "Name Don't submit pension until after Pay Date Type Internal deadline Internal …" at bounding box center [506, 224] width 211 height 356
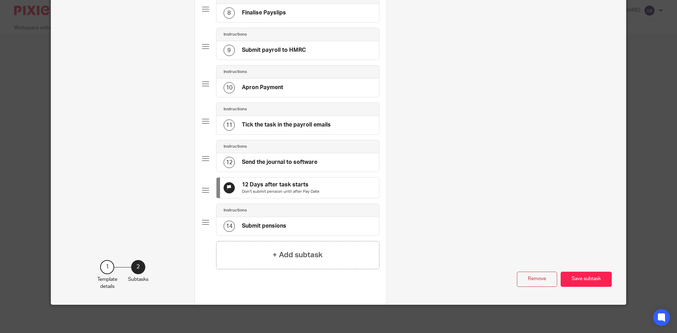
scroll to position [317, 0]
click at [308, 233] on div "14 Submit pensions" at bounding box center [297, 226] width 163 height 18
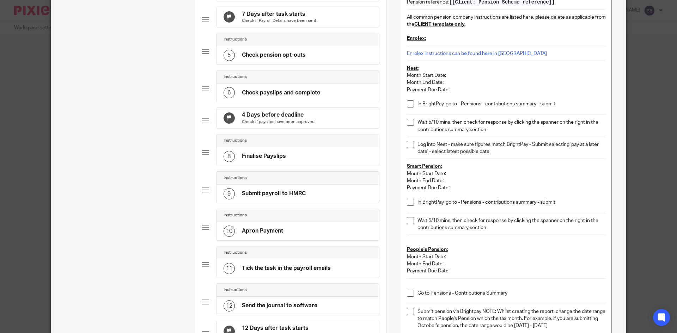
scroll to position [176, 0]
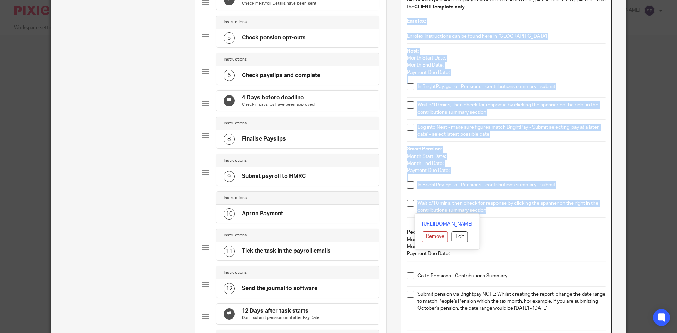
drag, startPoint x: 495, startPoint y: 212, endPoint x: 402, endPoint y: 24, distance: 209.7
click at [401, 23] on div "Pension provider: [[Client: Pension Provider]] Pension login details: [[Client:…" at bounding box center [506, 152] width 210 height 381
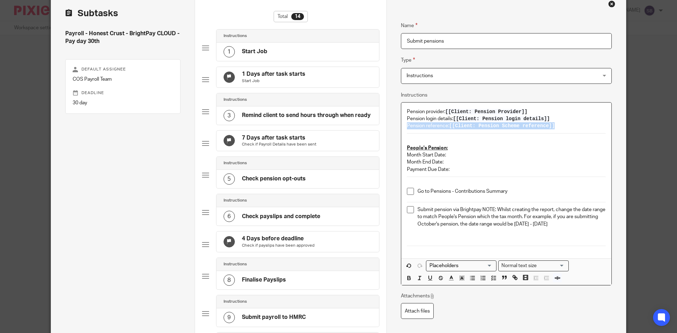
scroll to position [71, 0]
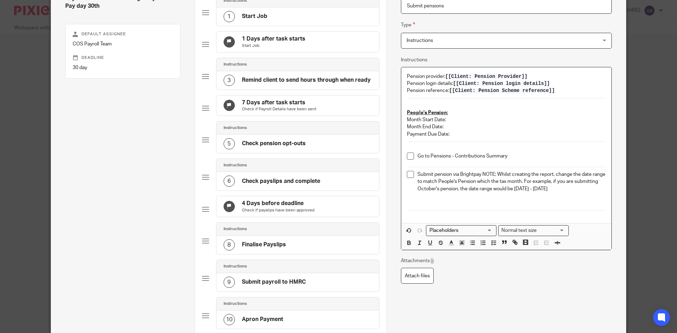
click at [462, 120] on p "Month Start Date:" at bounding box center [506, 119] width 199 height 7
click at [459, 135] on p "Payment Due Date:" at bounding box center [506, 134] width 199 height 7
drag, startPoint x: 480, startPoint y: 173, endPoint x: 577, endPoint y: 190, distance: 98.1
click at [577, 190] on p "Submit pension via Brightpay NOTE: Whilst creating the report, change the date …" at bounding box center [511, 182] width 188 height 22
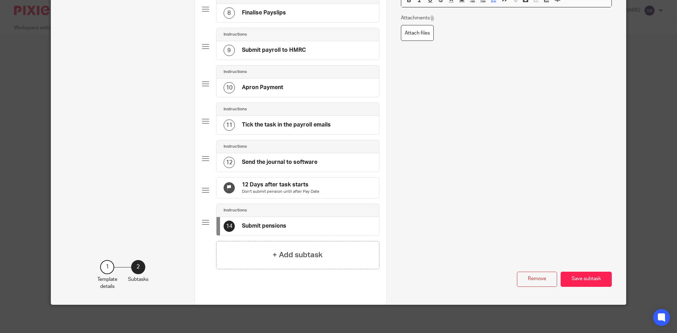
scroll to position [325, 0]
click at [578, 276] on button "Save subtask" at bounding box center [586, 279] width 51 height 15
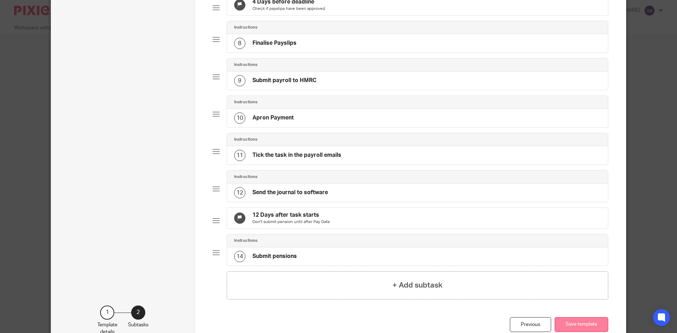
scroll to position [340, 0]
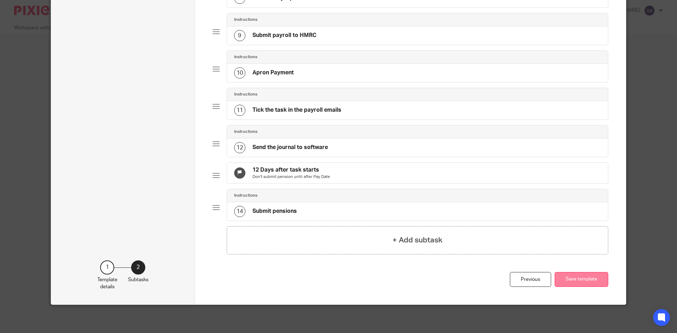
click at [576, 282] on button "Save template" at bounding box center [582, 279] width 54 height 15
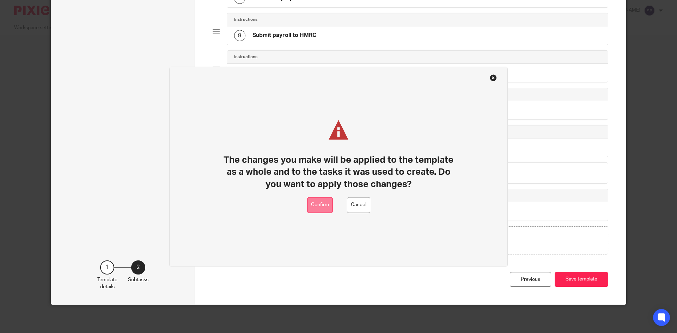
click at [317, 205] on button "Confirm" at bounding box center [320, 205] width 26 height 16
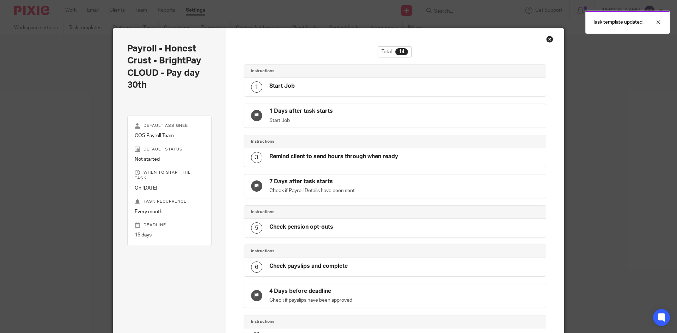
click at [546, 39] on div "Close this dialog window" at bounding box center [549, 39] width 7 height 7
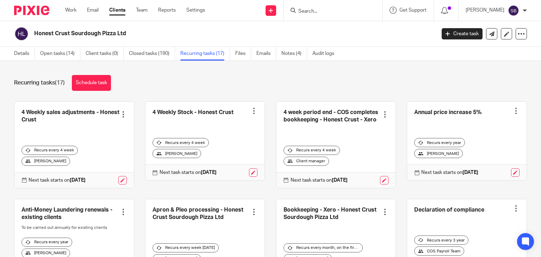
click at [331, 12] on input "Search" at bounding box center [329, 11] width 63 height 6
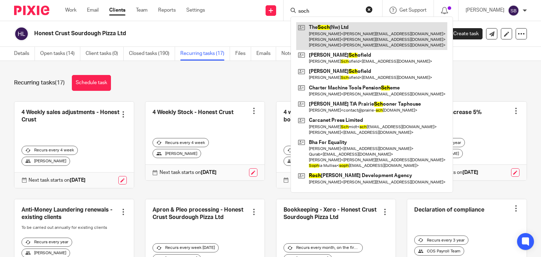
type input "soch"
click at [351, 34] on link at bounding box center [371, 36] width 151 height 28
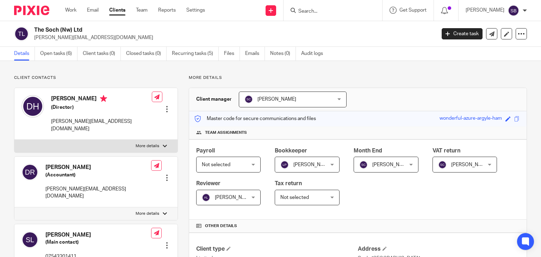
click at [522, 11] on div "[PERSON_NAME]" at bounding box center [496, 10] width 61 height 11
click at [488, 50] on span "Logout" at bounding box center [495, 49] width 16 height 5
